Goal: Task Accomplishment & Management: Use online tool/utility

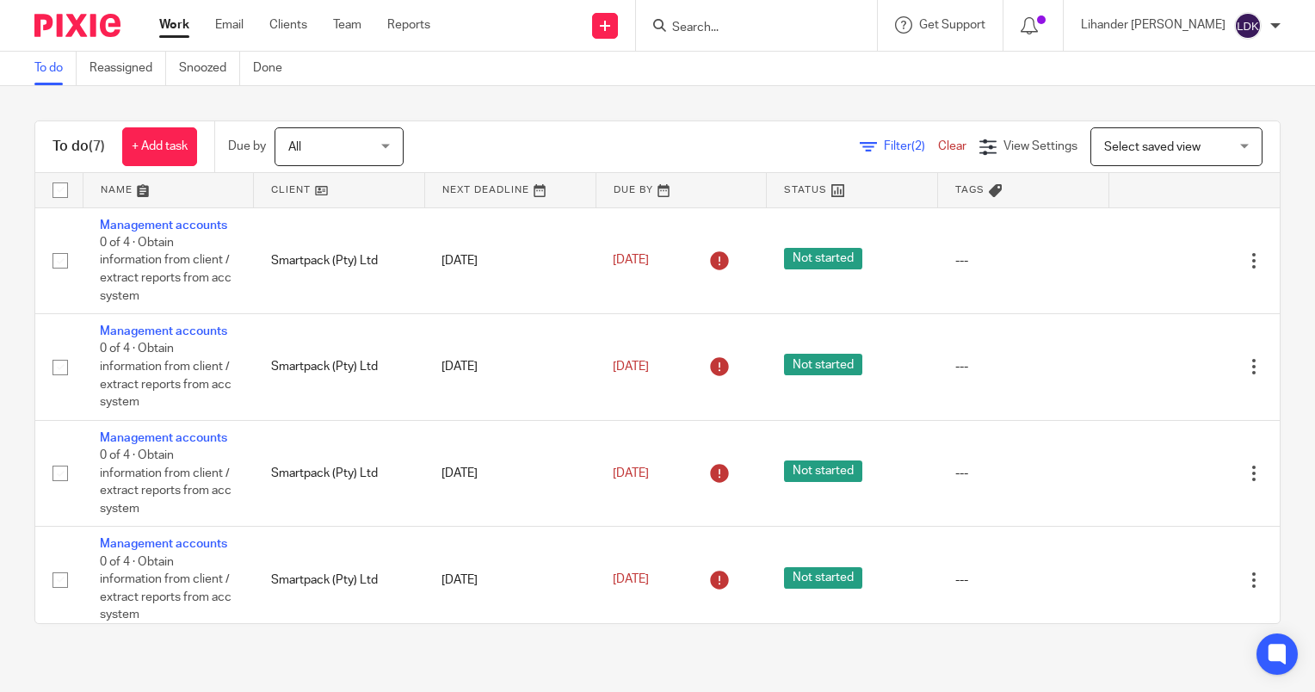
scroll to position [337, 0]
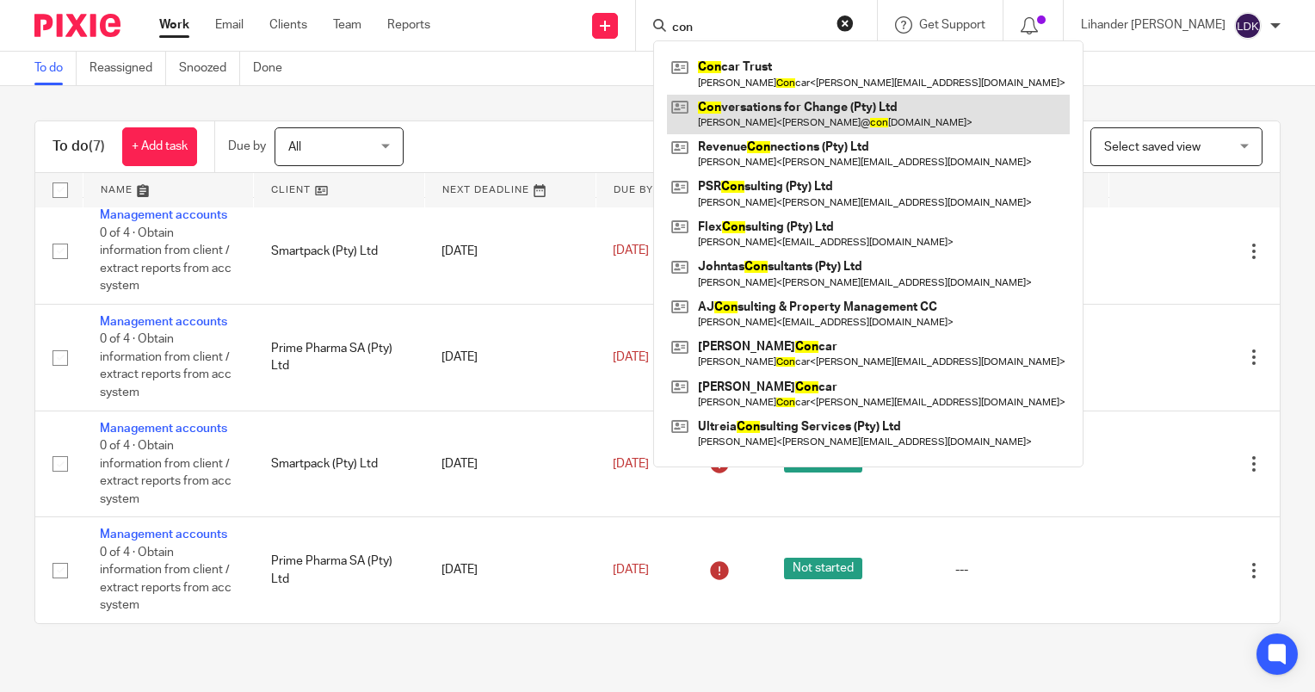
type input "con"
click at [868, 122] on link at bounding box center [868, 115] width 403 height 40
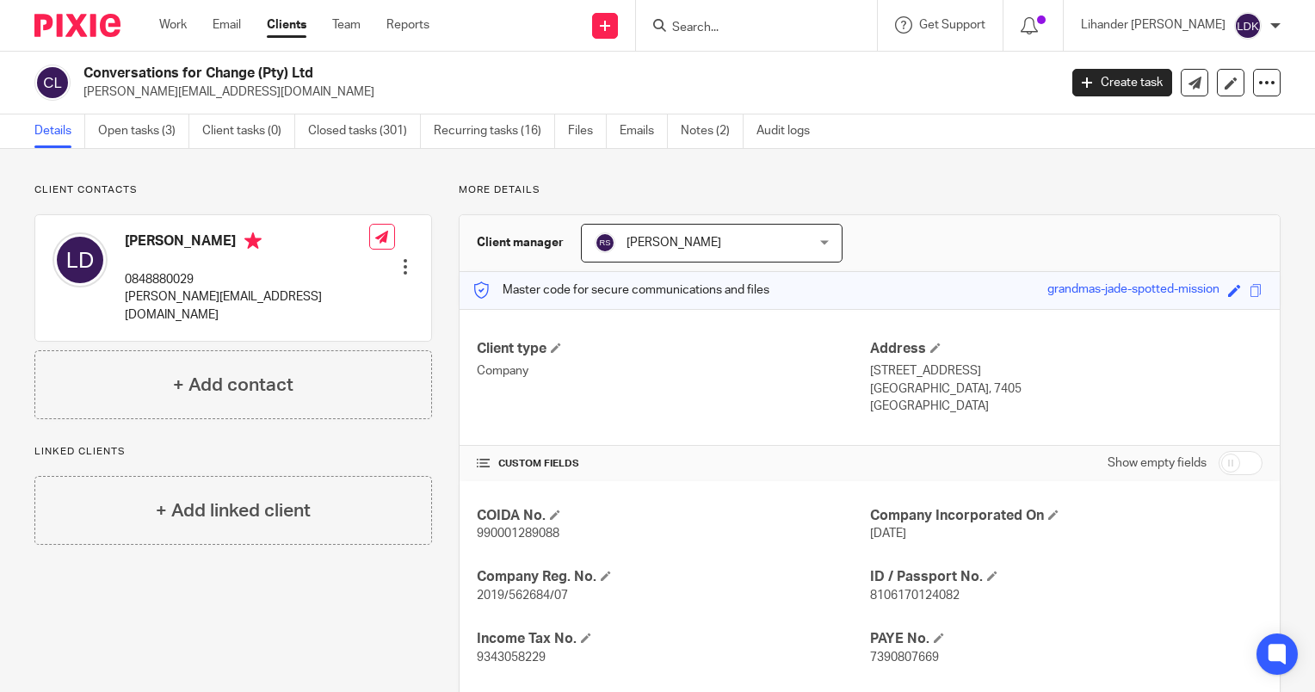
drag, startPoint x: 140, startPoint y: 127, endPoint x: 251, endPoint y: 85, distance: 118.8
click at [140, 127] on link "Open tasks (3)" at bounding box center [143, 131] width 91 height 34
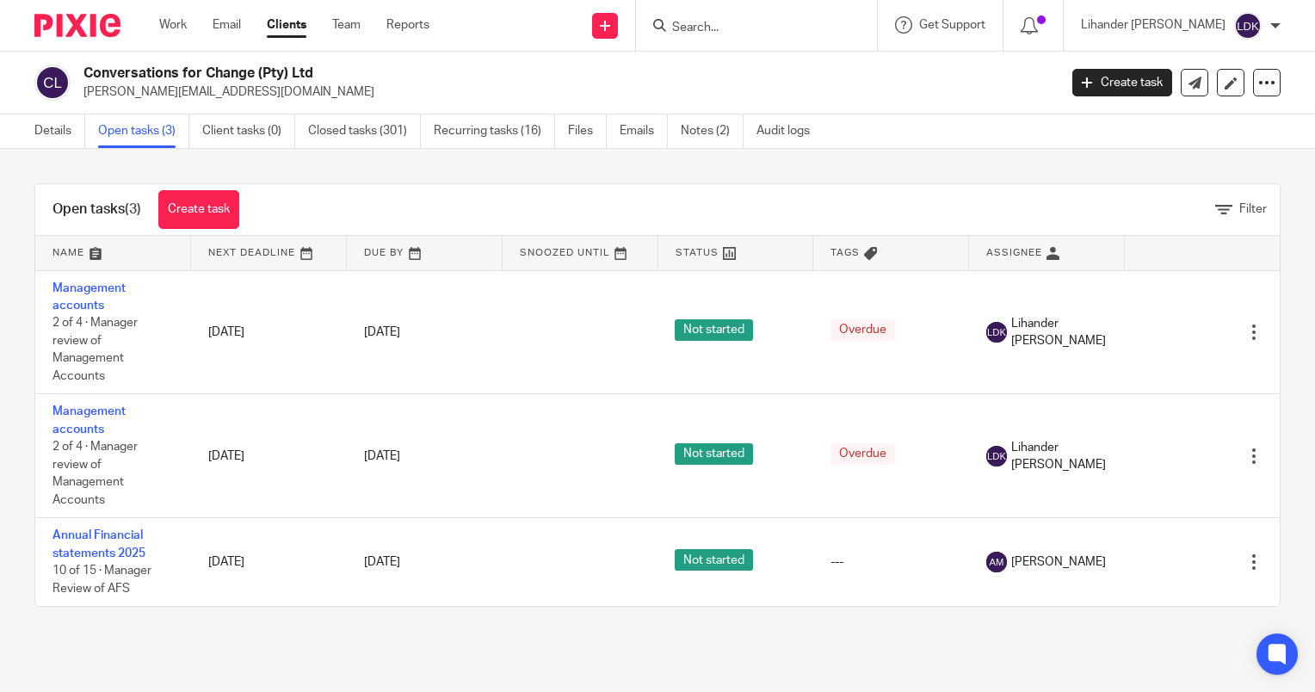
click at [741, 21] on input "Search" at bounding box center [748, 28] width 155 height 15
click at [743, 35] on form at bounding box center [762, 26] width 183 height 22
click at [748, 23] on input "Search" at bounding box center [748, 28] width 155 height 15
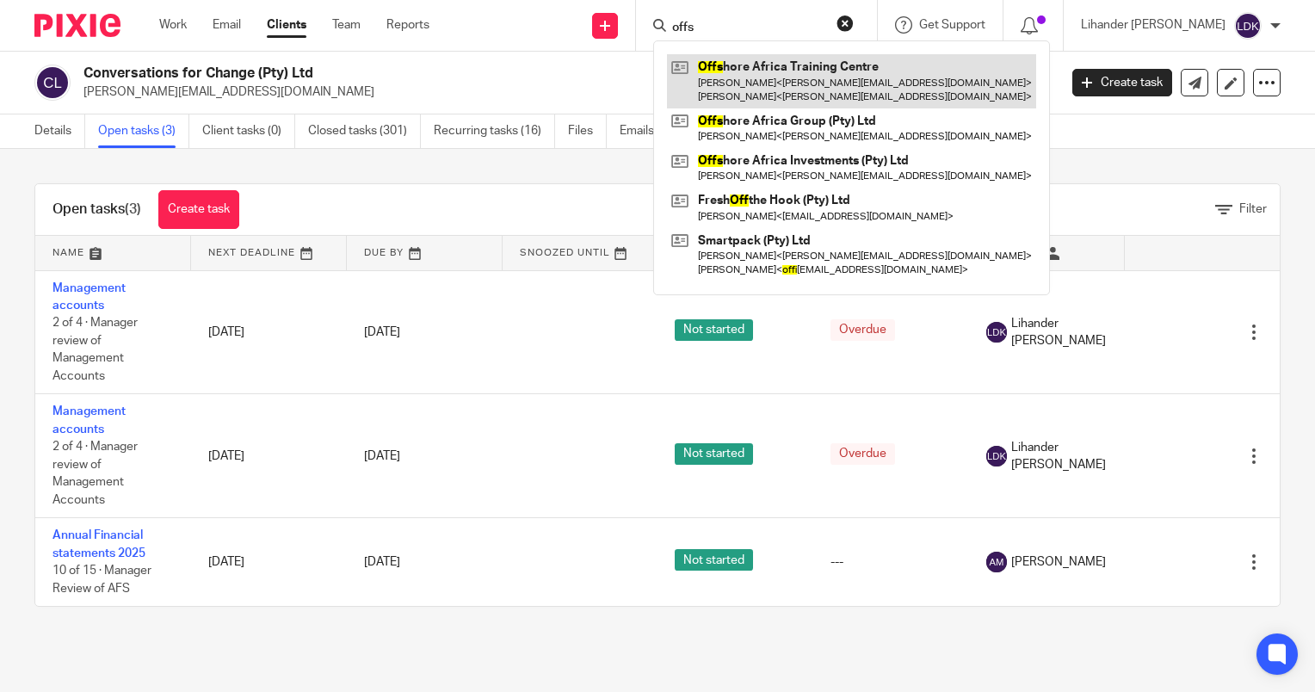
type input "offs"
click at [802, 75] on link at bounding box center [851, 80] width 369 height 53
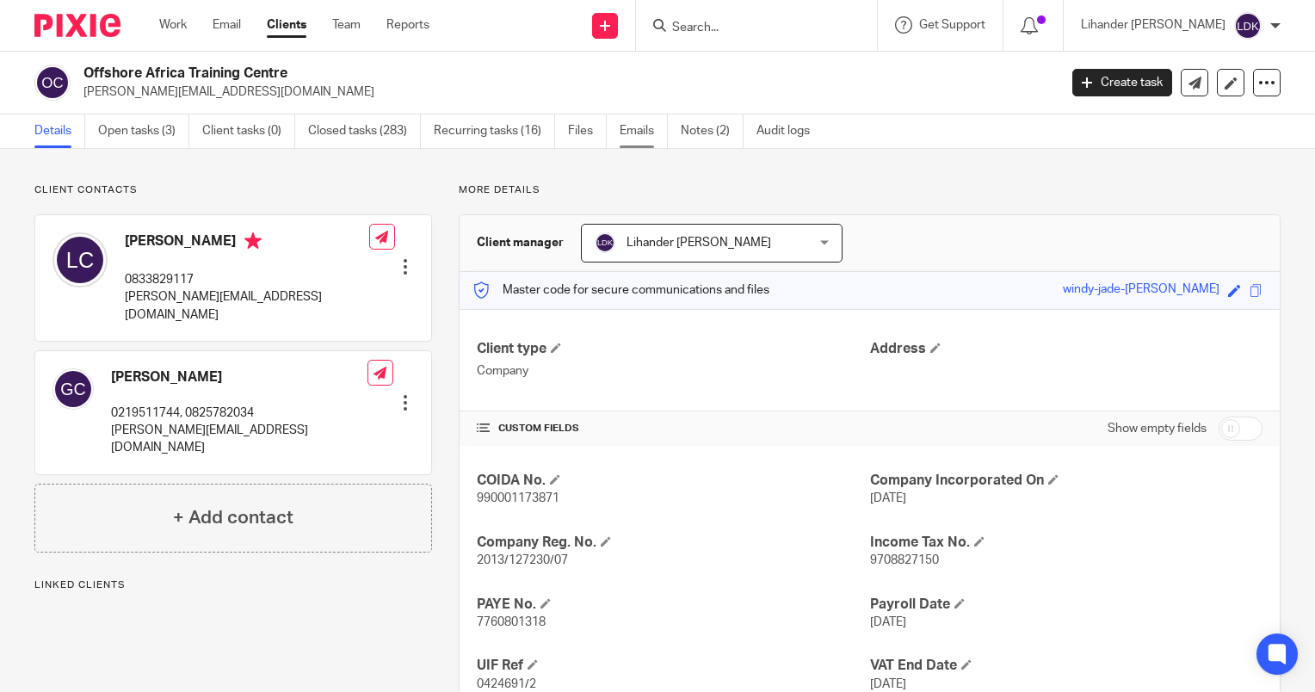
click at [658, 133] on link "Emails" at bounding box center [644, 131] width 48 height 34
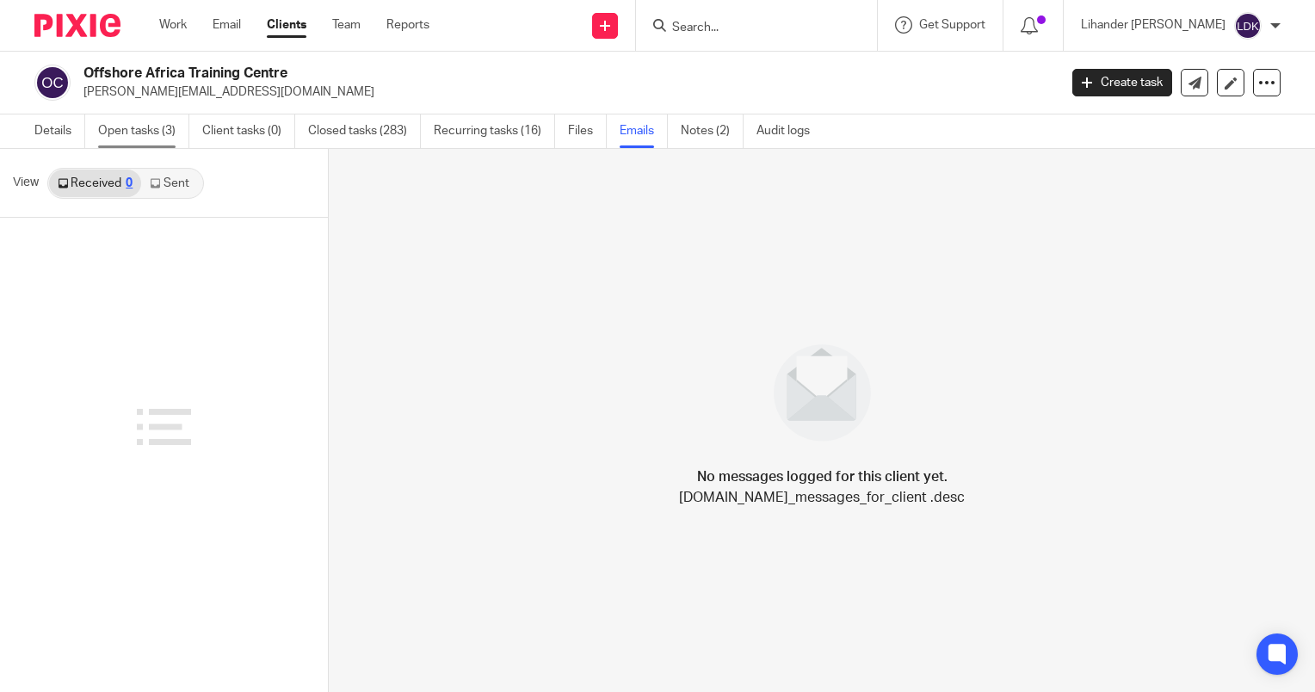
click at [106, 138] on link "Open tasks (3)" at bounding box center [143, 131] width 91 height 34
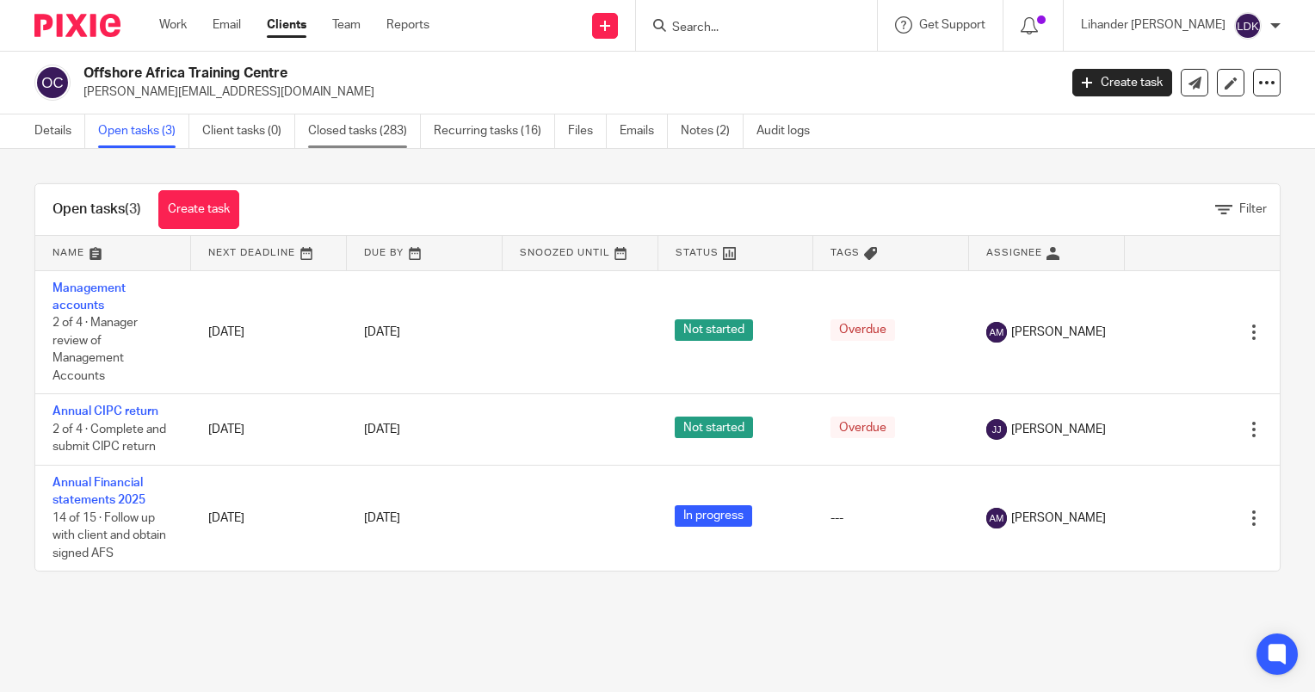
click at [392, 139] on link "Closed tasks (283)" at bounding box center [364, 131] width 113 height 34
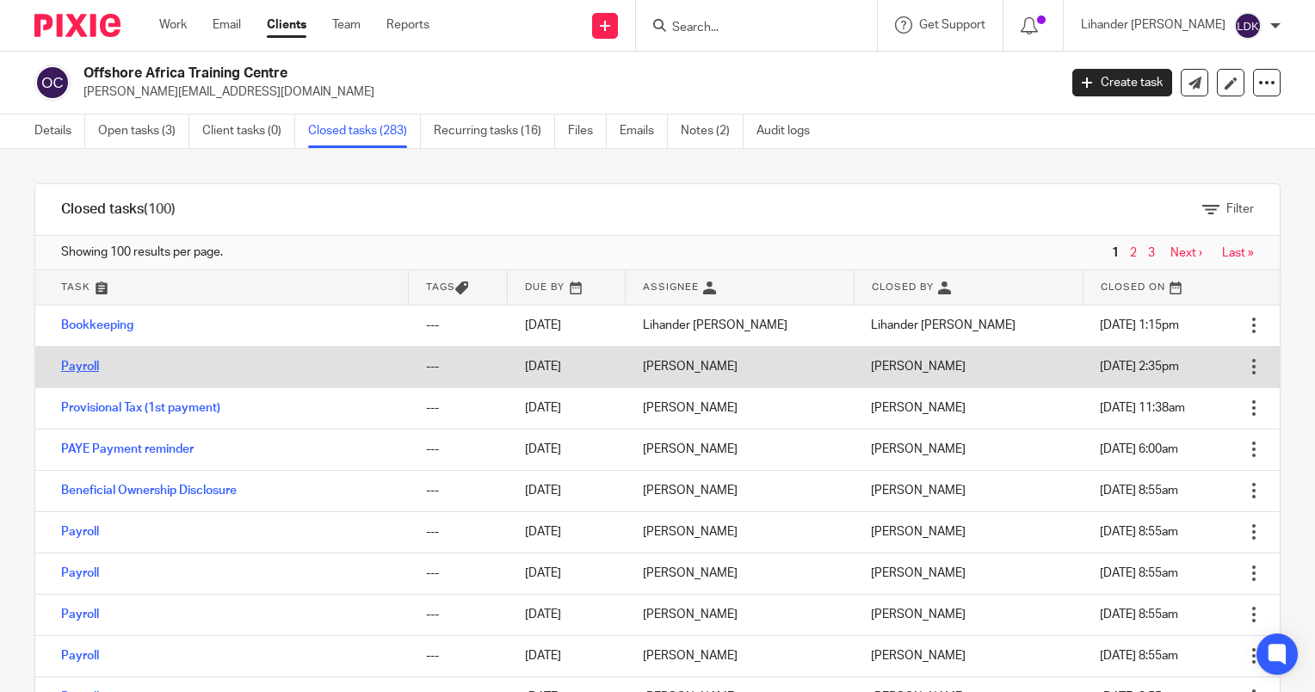
click at [82, 371] on link "Payroll" at bounding box center [80, 367] width 38 height 12
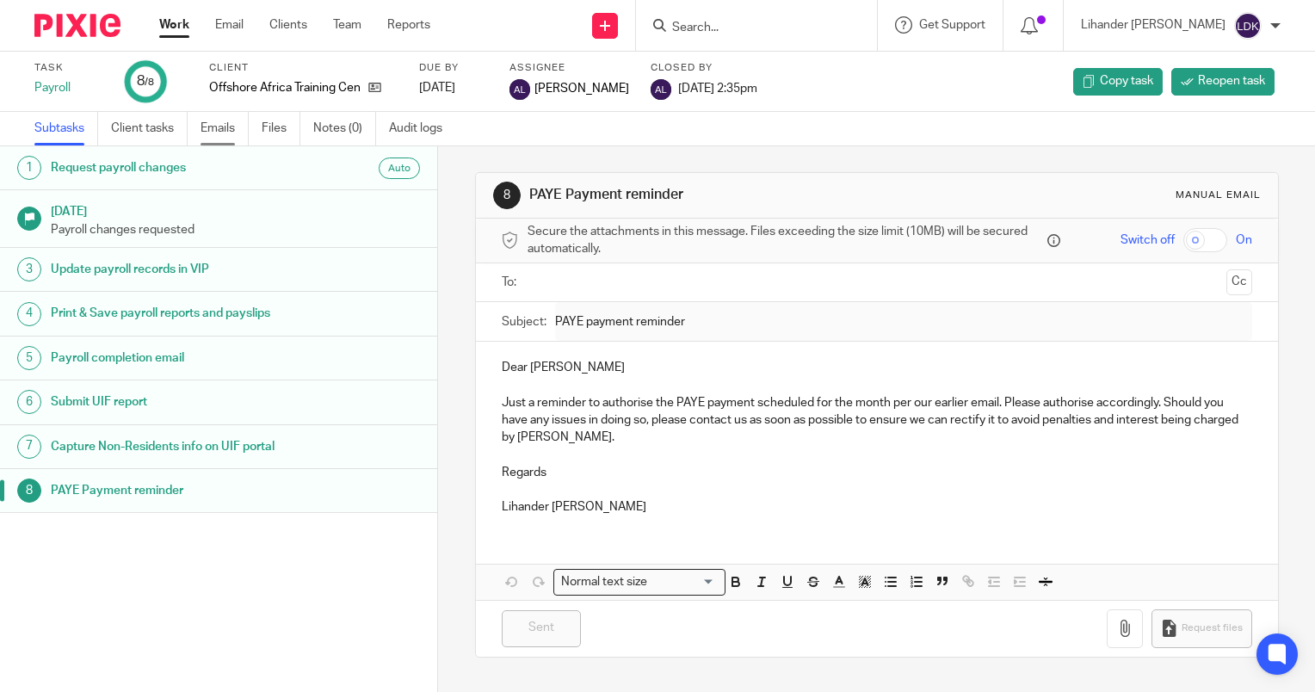
click at [219, 138] on link "Emails" at bounding box center [225, 129] width 48 height 34
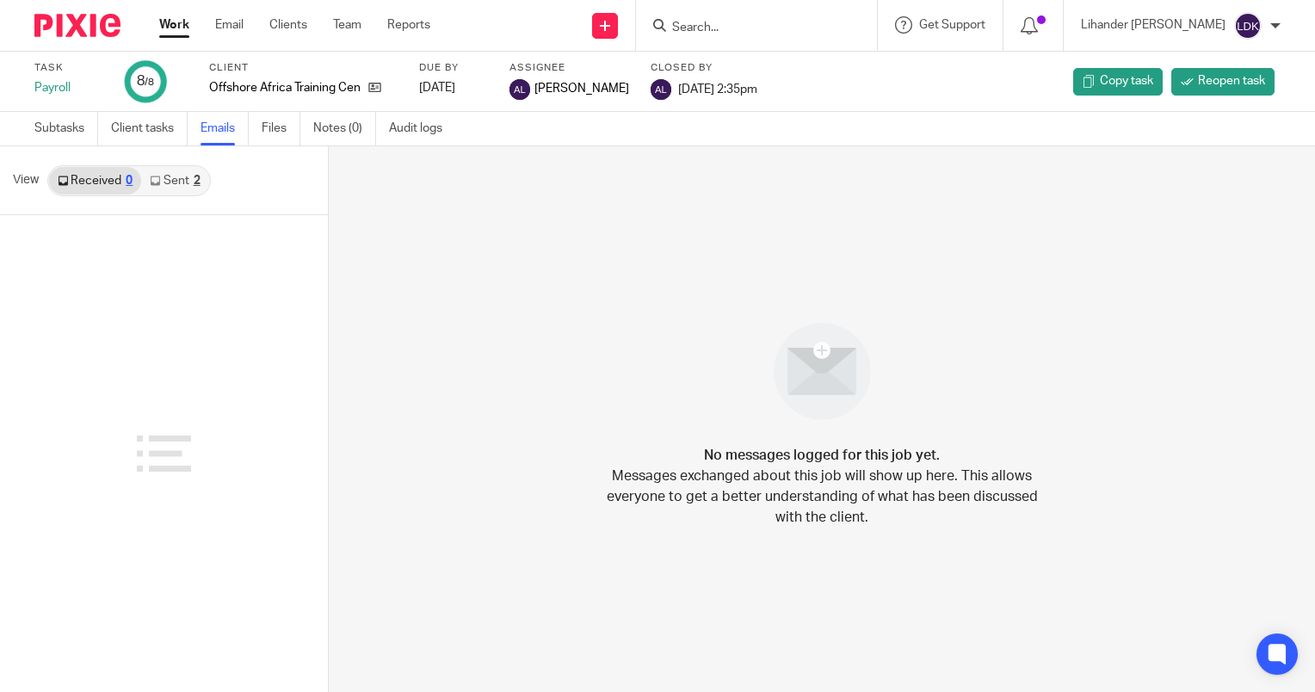
click at [160, 176] on link "Sent 2" at bounding box center [174, 181] width 67 height 28
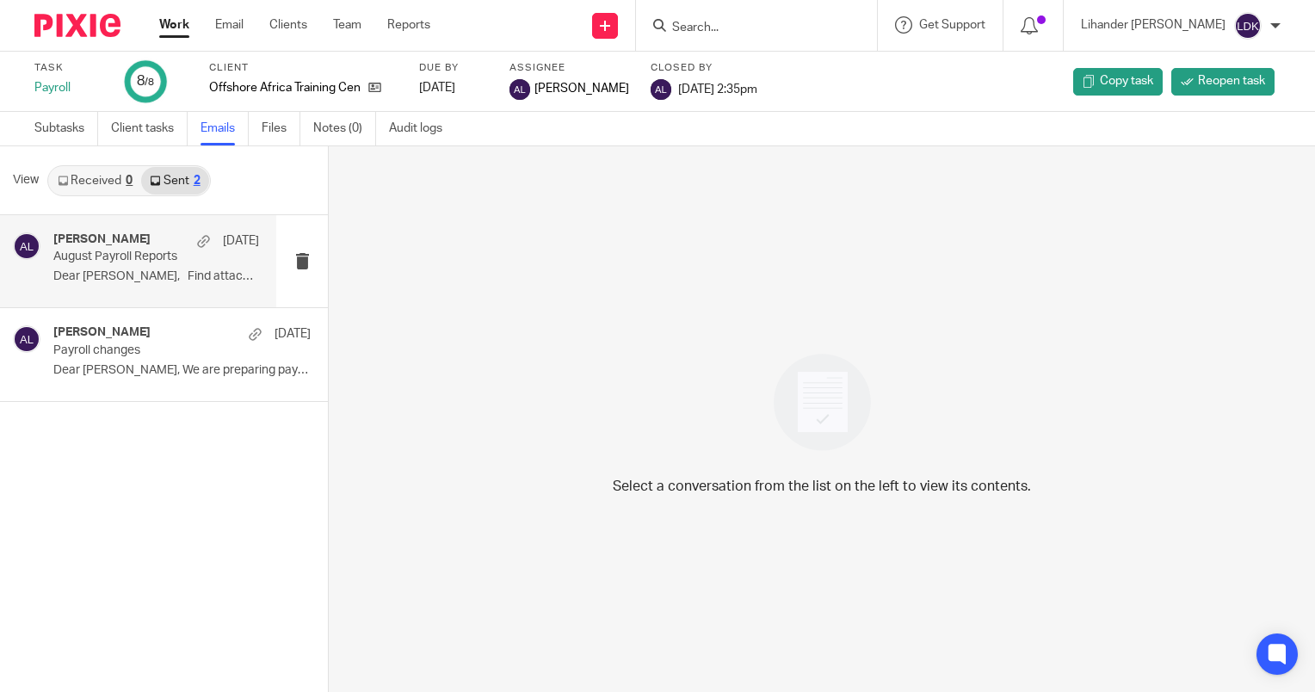
click at [167, 282] on p "Dear [PERSON_NAME], Find attached the payroll..." at bounding box center [156, 276] width 206 height 15
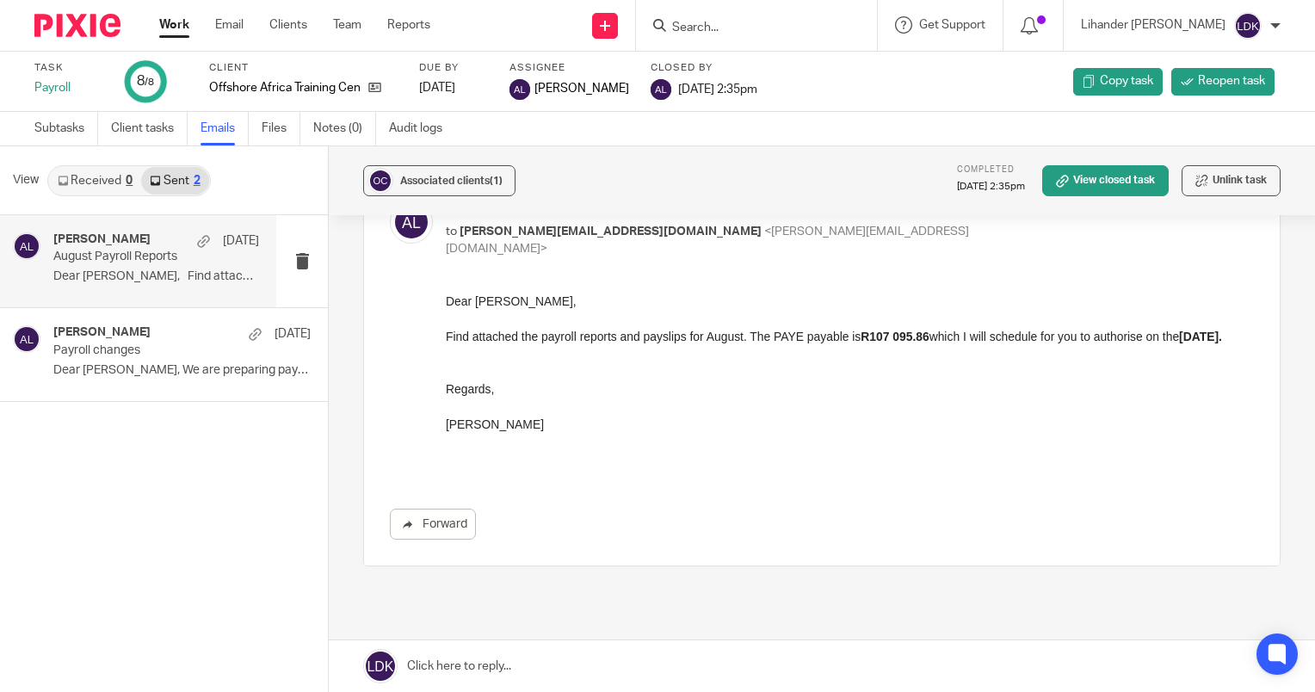
scroll to position [204, 0]
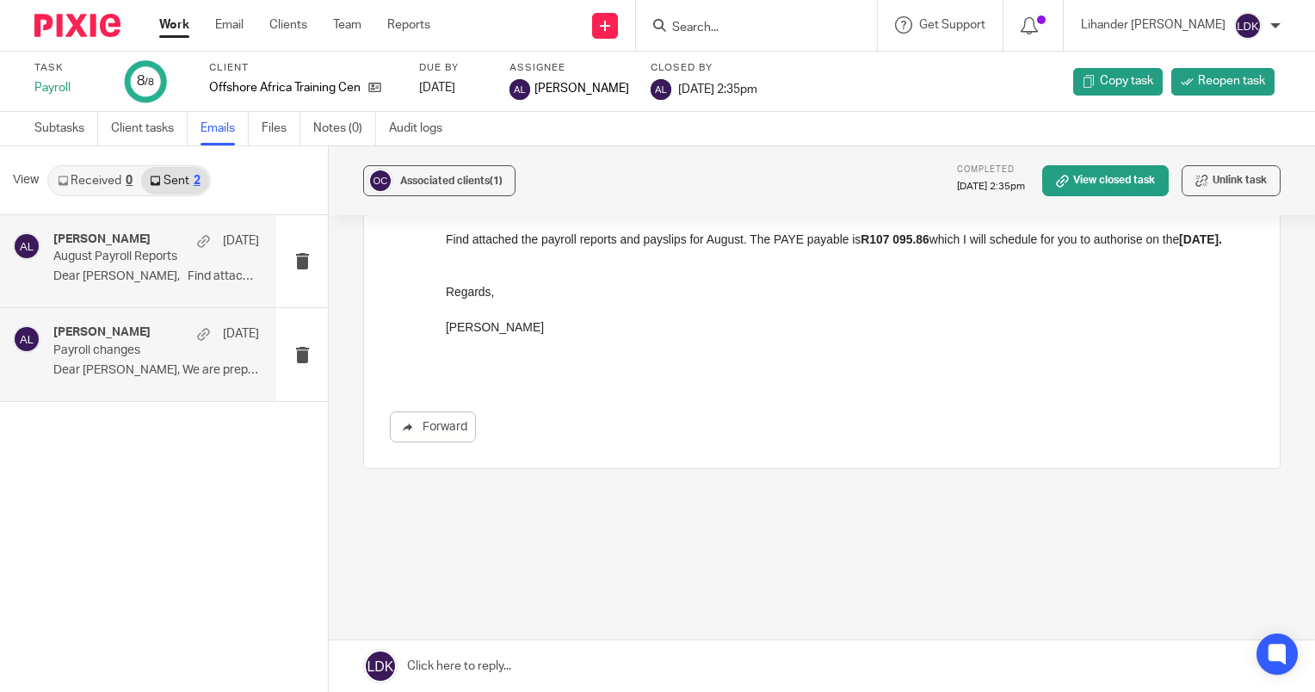
click at [169, 375] on p "Dear [PERSON_NAME], We are preparing payroll for..." at bounding box center [156, 370] width 206 height 15
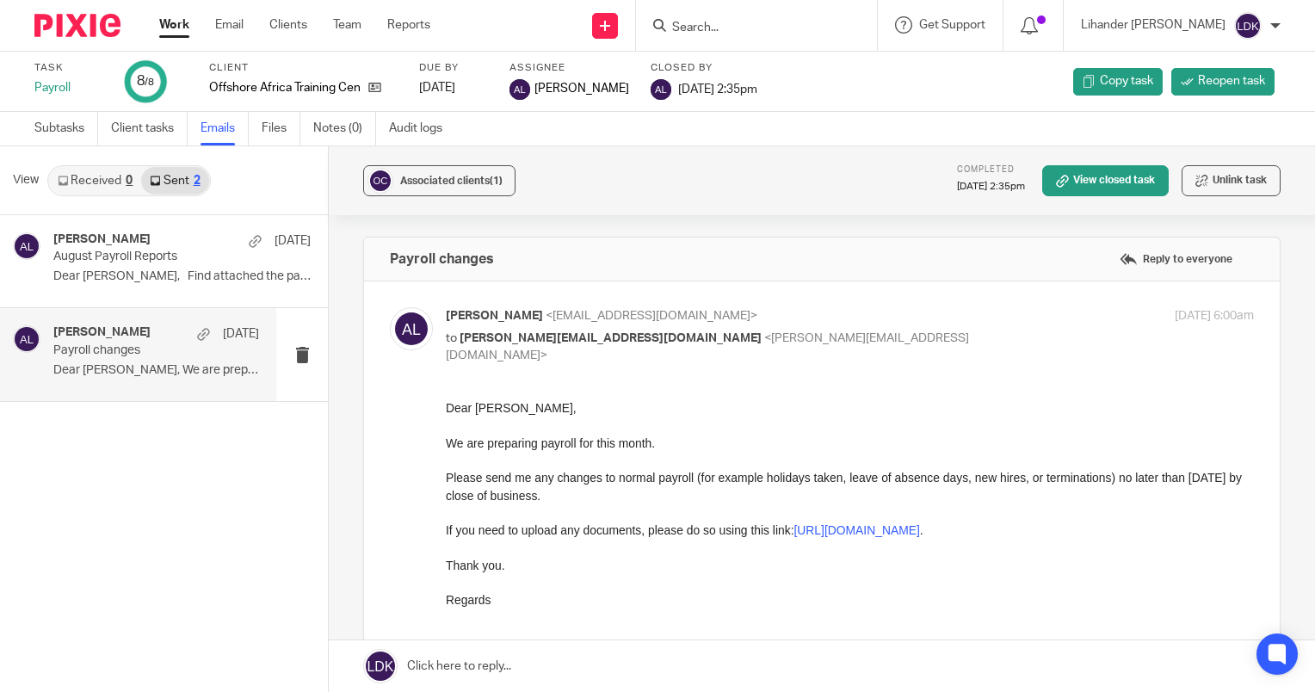
scroll to position [0, 0]
drag, startPoint x: 170, startPoint y: 262, endPoint x: 297, endPoint y: 212, distance: 136.8
click at [170, 261] on p "August Payroll Reports" at bounding box center [156, 257] width 206 height 15
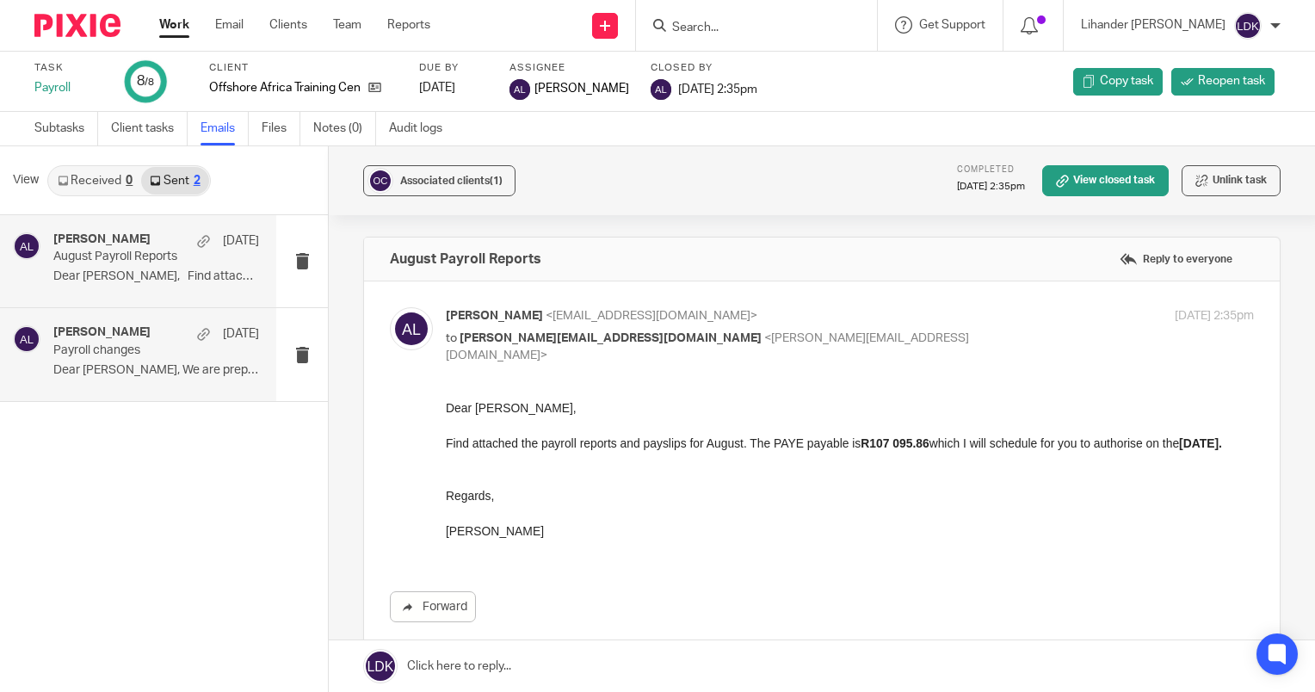
click at [157, 355] on p "Payroll changes" at bounding box center [135, 350] width 164 height 15
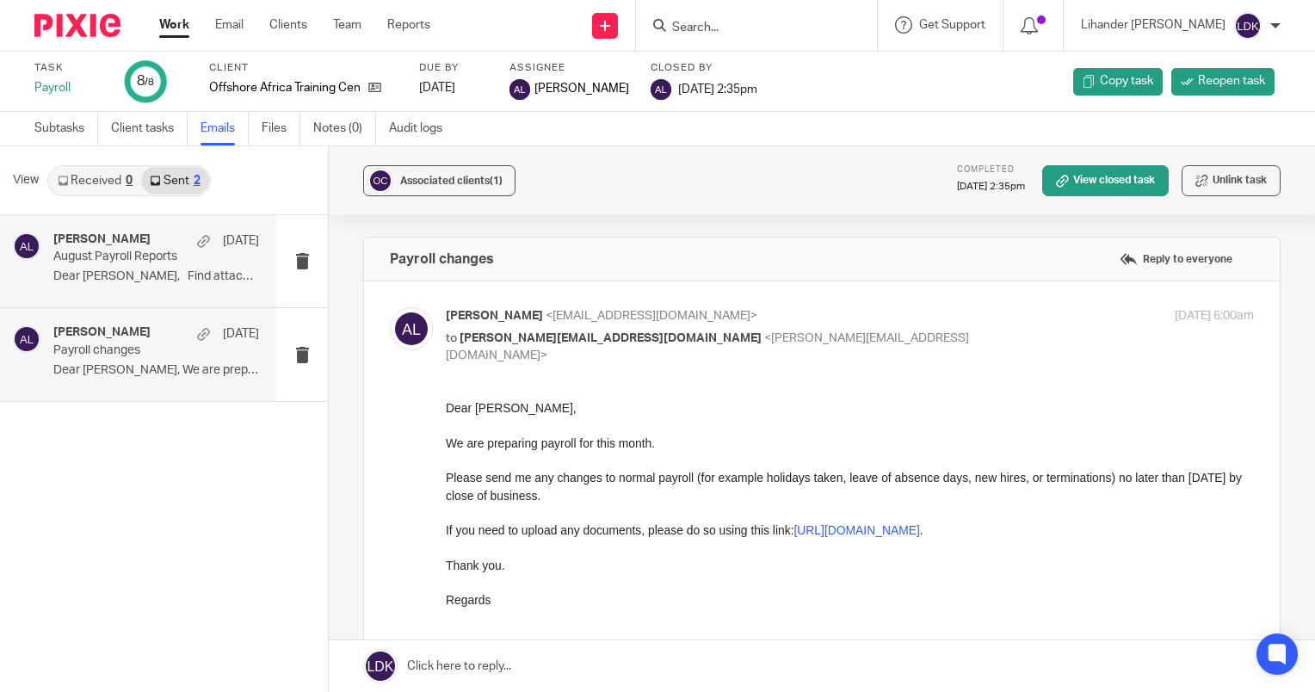
click at [133, 268] on div "[PERSON_NAME] [DATE] August Payroll Reports Dear [PERSON_NAME], Find attached t…" at bounding box center [156, 261] width 206 height 58
